Goal: Information Seeking & Learning: Learn about a topic

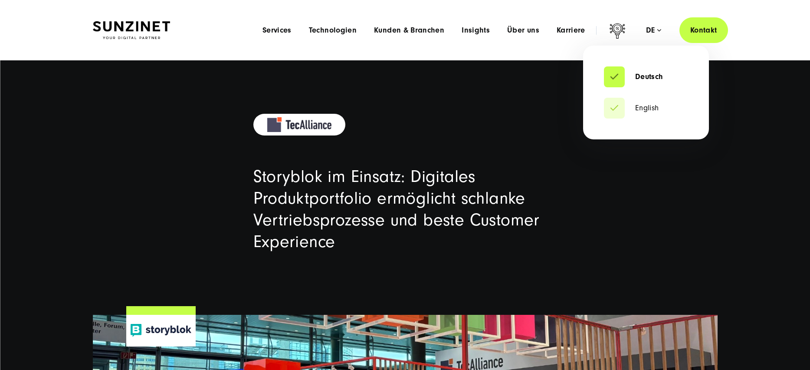
click at [661, 31] on div "de" at bounding box center [653, 30] width 15 height 9
click at [642, 110] on link "English" at bounding box center [631, 108] width 55 height 9
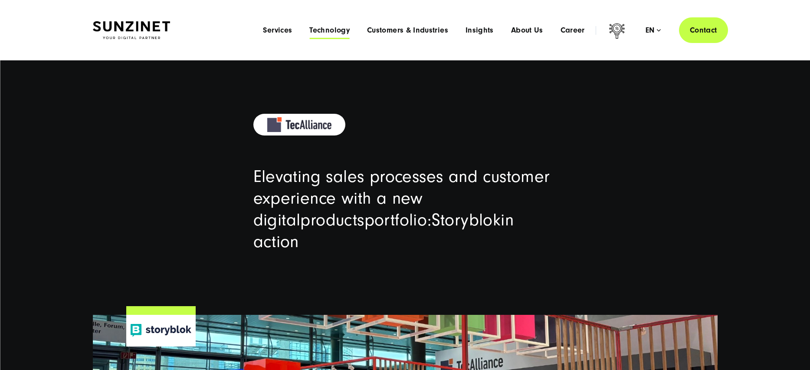
click at [342, 31] on span "Technology" at bounding box center [329, 30] width 40 height 9
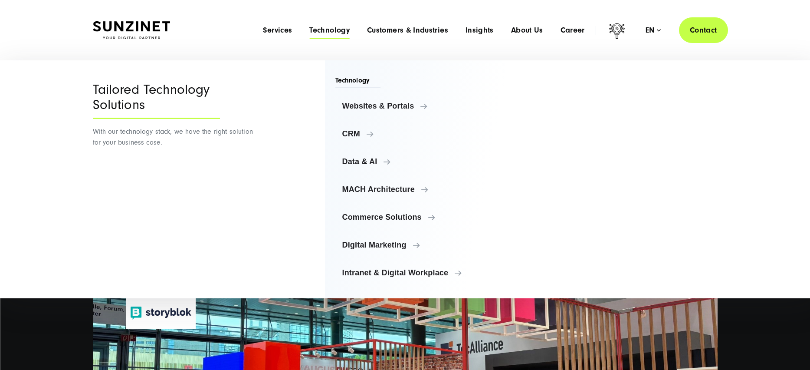
scroll to position [16, 0]
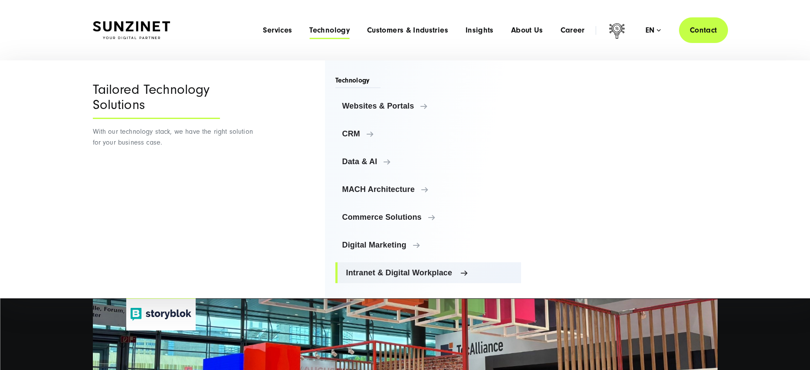
click at [430, 272] on span "Intranet & Digital Workplace" at bounding box center [430, 272] width 168 height 9
